Goal: Transaction & Acquisition: Download file/media

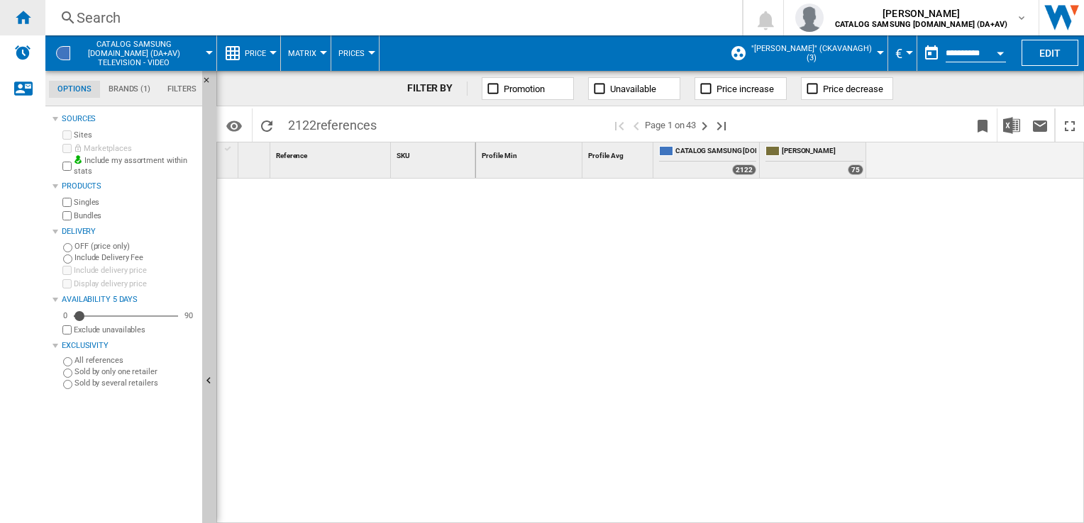
click at [26, 14] on ng-md-icon "Home" at bounding box center [22, 17] width 17 height 17
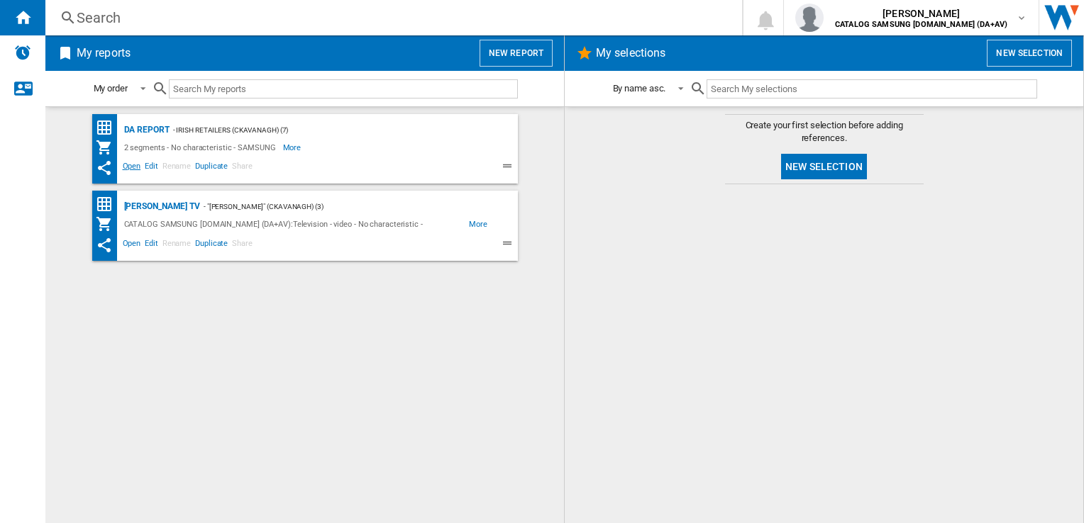
click at [135, 165] on span "Open" at bounding box center [132, 168] width 23 height 17
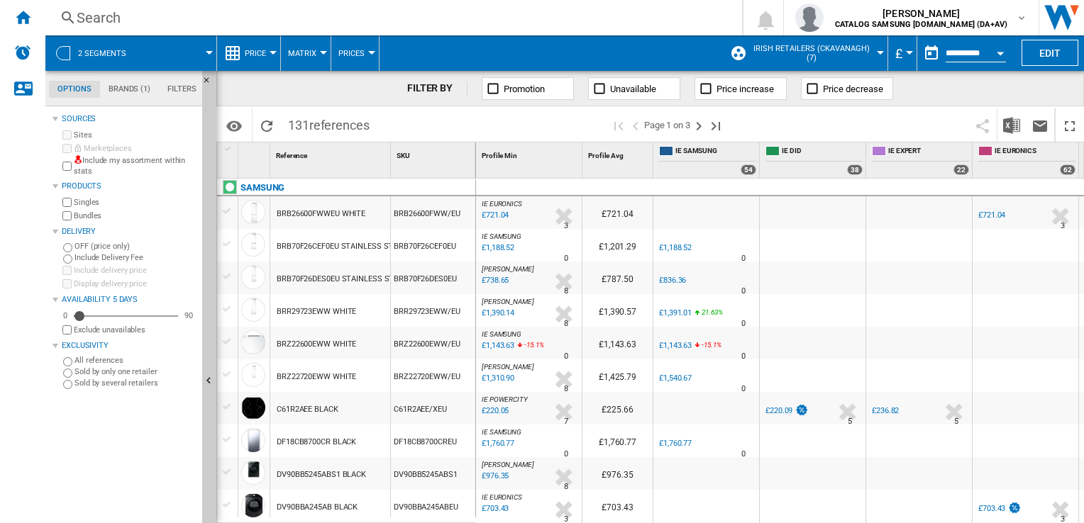
click at [900, 52] on button "£" at bounding box center [902, 52] width 14 height 35
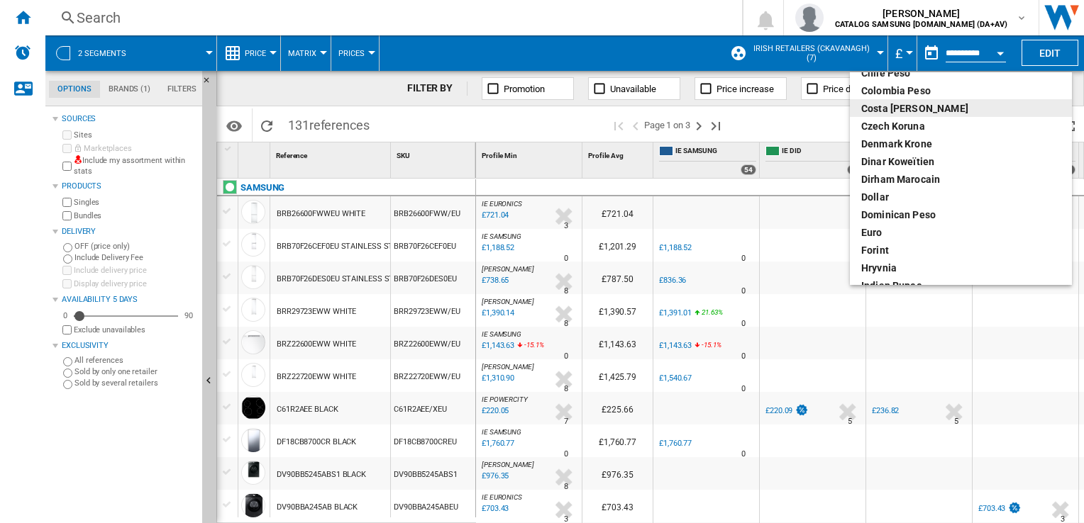
scroll to position [142, 0]
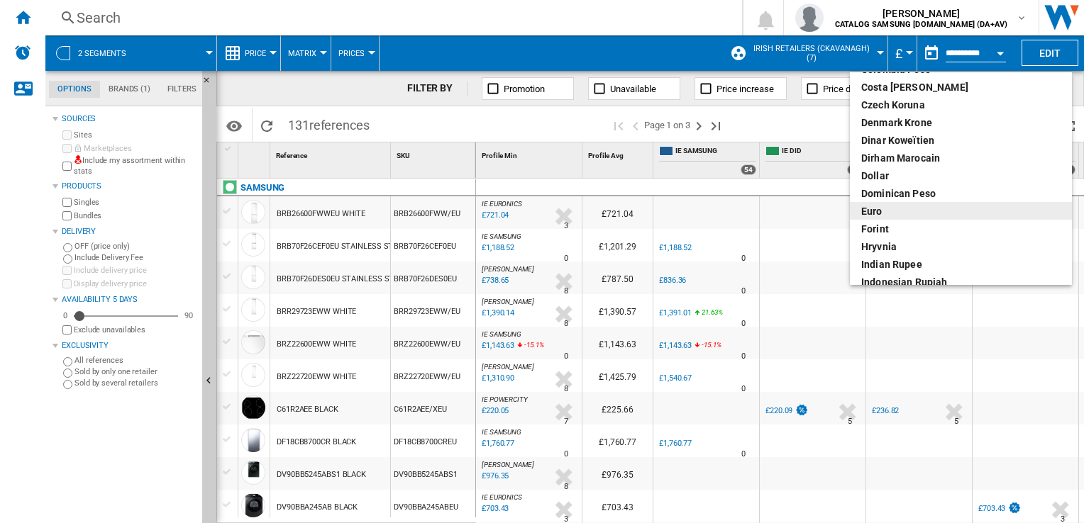
click at [880, 209] on div "euro" at bounding box center [960, 211] width 199 height 14
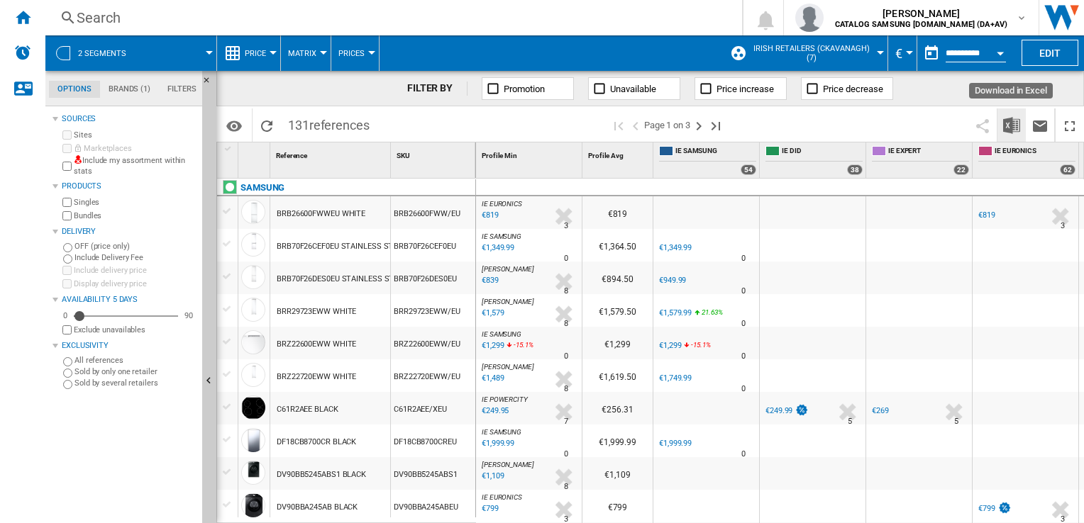
click at [1010, 123] on img "Download in Excel" at bounding box center [1011, 125] width 17 height 17
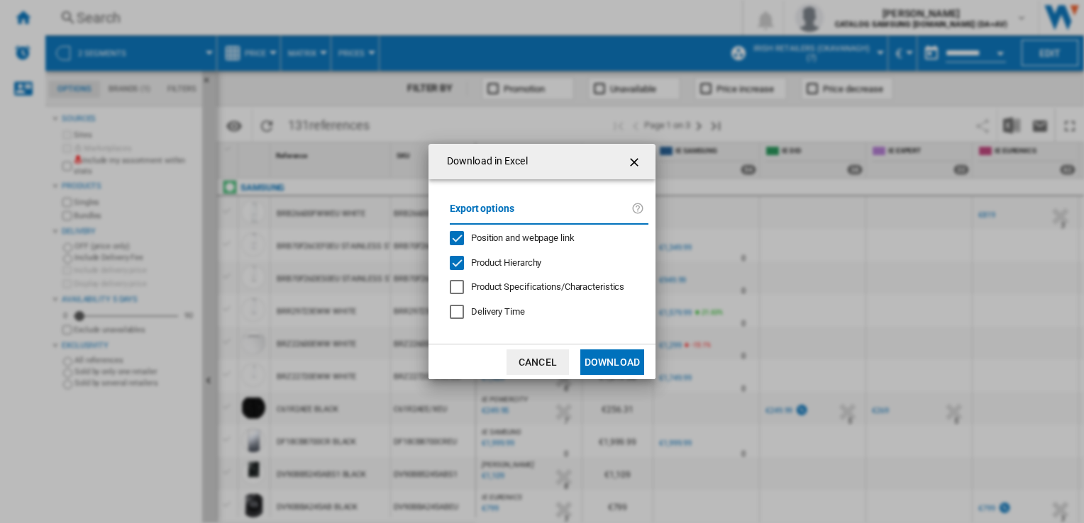
click at [619, 357] on button "Download" at bounding box center [612, 363] width 64 height 26
